Goal: Transaction & Acquisition: Purchase product/service

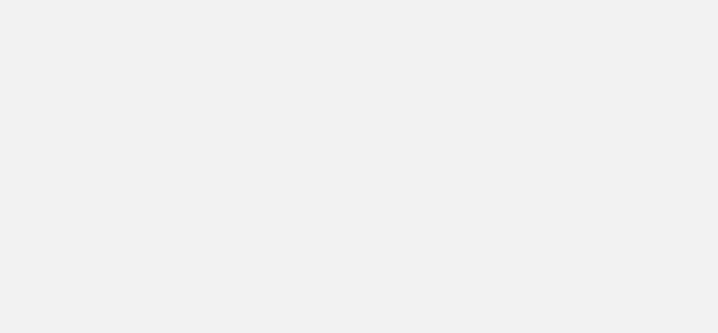
click at [210, 46] on div at bounding box center [359, 166] width 718 height 333
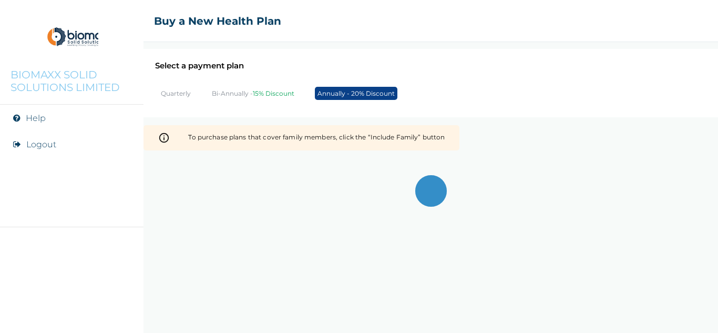
click at [90, 80] on p "BIOMAXX SOLID SOLUTIONS LIMITED" at bounding box center [72, 80] width 123 height 25
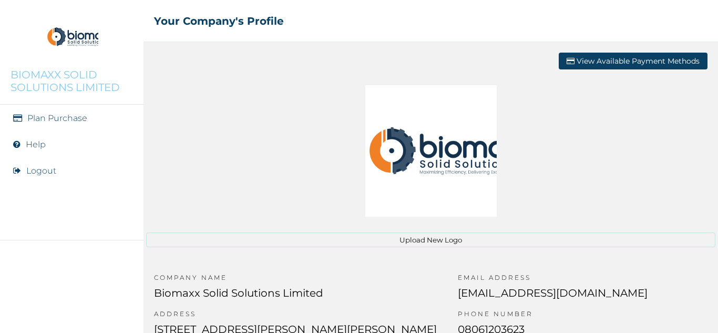
click at [47, 120] on link "Plan Purchase" at bounding box center [57, 118] width 60 height 10
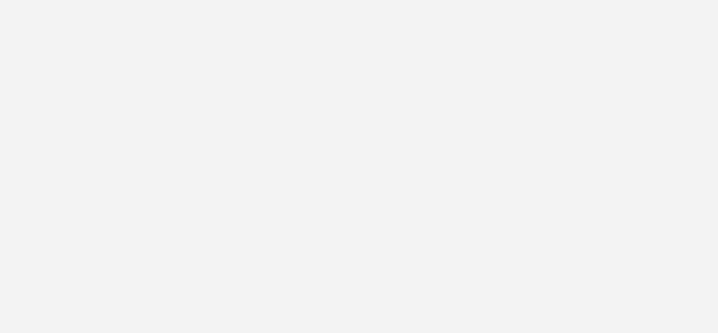
click at [88, 79] on div at bounding box center [359, 166] width 718 height 333
click at [53, 93] on div at bounding box center [359, 166] width 718 height 333
click at [63, 74] on div at bounding box center [359, 166] width 718 height 333
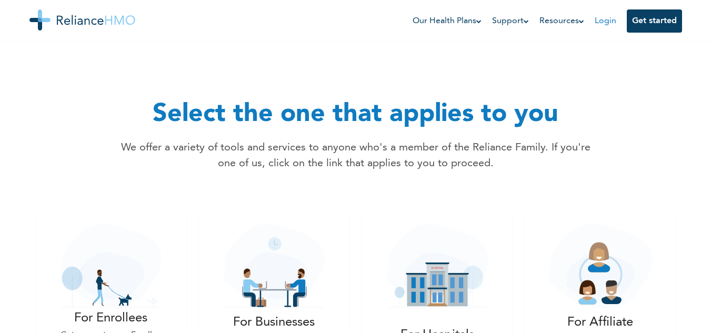
click at [603, 21] on link "Login" at bounding box center [605, 21] width 22 height 8
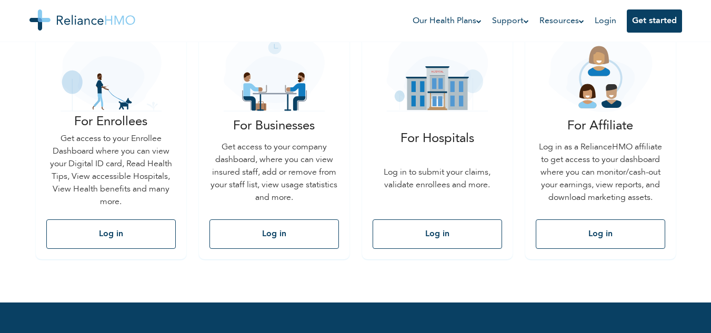
scroll to position [197, 0]
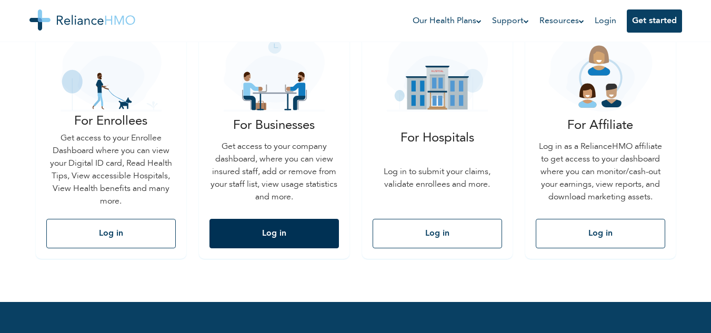
click at [267, 230] on button "Log in" at bounding box center [273, 233] width 129 height 29
